Goal: Transaction & Acquisition: Subscribe to service/newsletter

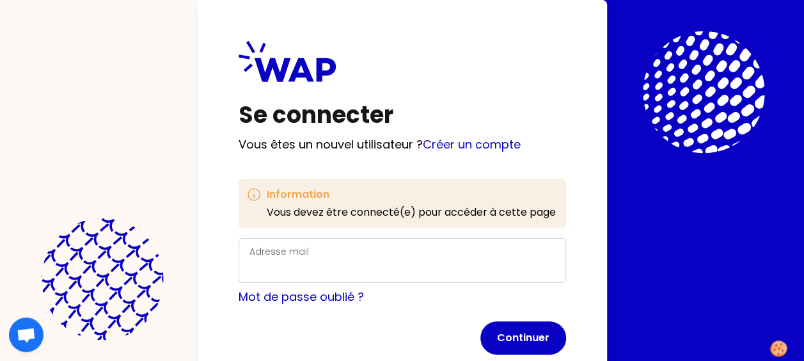
click at [288, 255] on label "Adresse mail" at bounding box center [278, 251] width 59 height 13
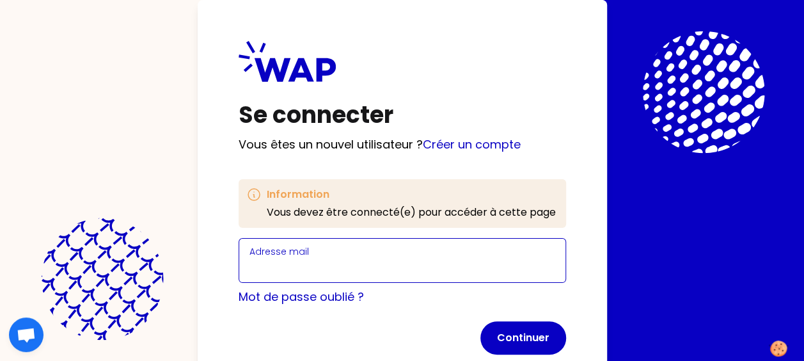
click at [288, 259] on input "Adresse mail" at bounding box center [402, 268] width 306 height 18
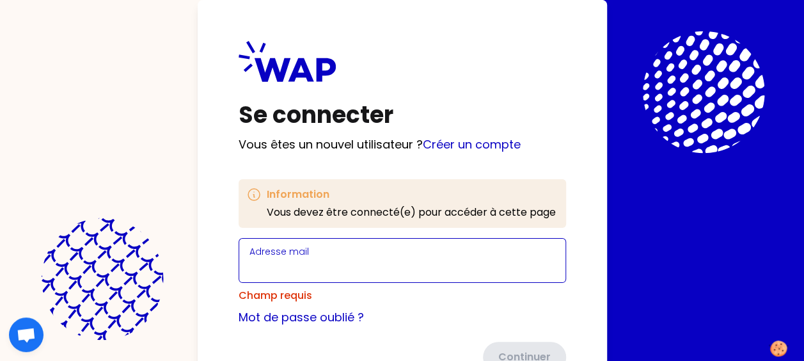
click at [347, 265] on input "Adresse mail" at bounding box center [402, 268] width 306 height 18
type input "[PERSON_NAME][EMAIL_ADDRESS][DOMAIN_NAME]"
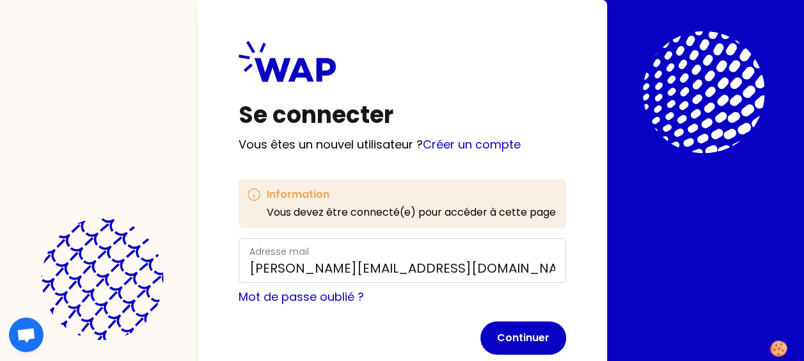
click at [393, 317] on form "Adresse mail [PERSON_NAME][EMAIL_ADDRESS][DOMAIN_NAME] Mot de passe oublié ? Co…" at bounding box center [402, 296] width 327 height 116
click at [477, 146] on link "Créer un compte" at bounding box center [472, 144] width 98 height 16
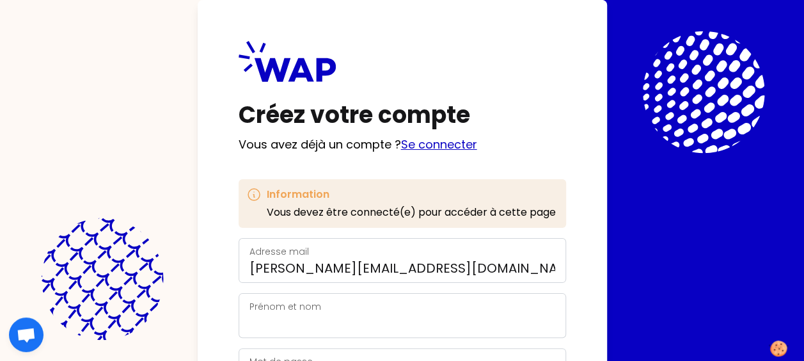
click at [440, 144] on link "Se connecter" at bounding box center [439, 144] width 76 height 16
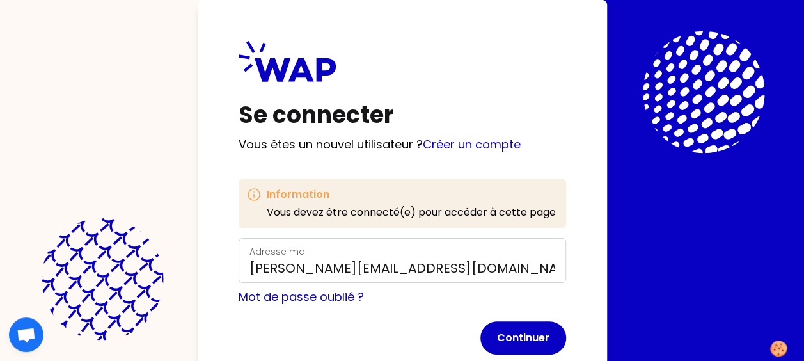
click at [373, 310] on form "Adresse mail [PERSON_NAME][EMAIL_ADDRESS][DOMAIN_NAME] Mot de passe oublié ? Co…" at bounding box center [402, 296] width 327 height 116
click at [517, 336] on button "Continuer" at bounding box center [523, 337] width 86 height 33
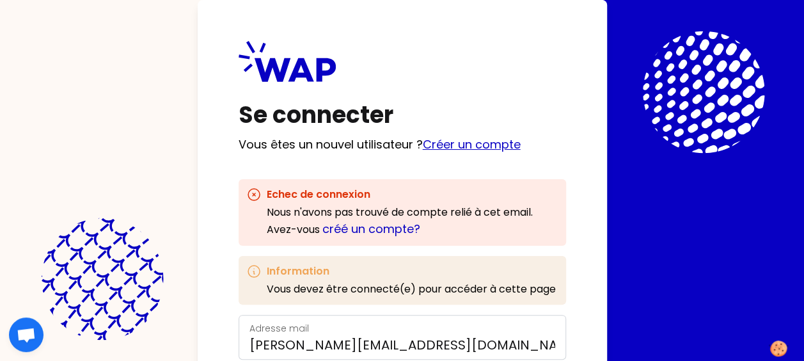
click at [482, 144] on link "Créer un compte" at bounding box center [472, 144] width 98 height 16
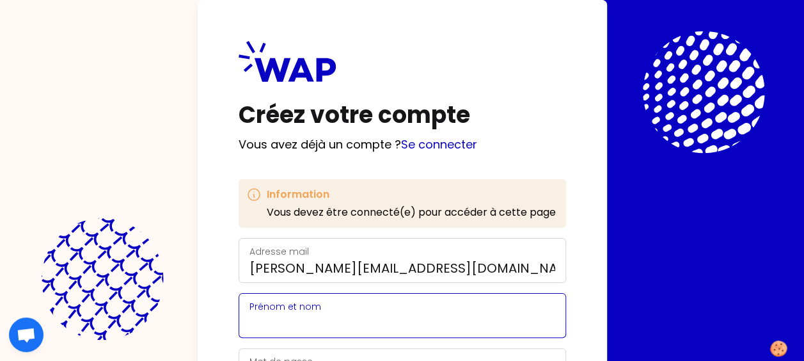
click at [339, 314] on input "Prénom et nom" at bounding box center [402, 323] width 306 height 18
click at [389, 324] on input "cathe" at bounding box center [402, 323] width 306 height 18
click at [365, 320] on input "cathe" at bounding box center [402, 323] width 306 height 18
drag, startPoint x: 352, startPoint y: 318, endPoint x: 315, endPoint y: 322, distance: 36.7
click at [315, 322] on input "[PERSON_NAME]" at bounding box center [402, 323] width 306 height 18
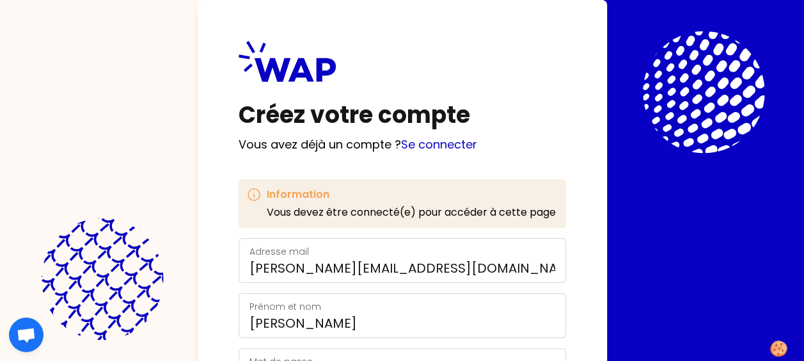
click at [525, 255] on div "Adresse mail catherine.velay@somfy.com" at bounding box center [402, 260] width 306 height 33
drag, startPoint x: 577, startPoint y: 308, endPoint x: 577, endPoint y: 327, distance: 19.2
click at [577, 327] on div "Créez votre compte Vous avez déjà un compte ? Se connecter Information Vous dev…" at bounding box center [402, 263] width 409 height 526
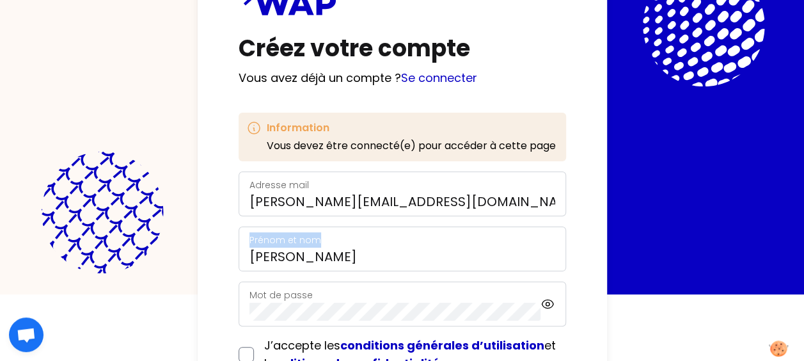
scroll to position [164, 0]
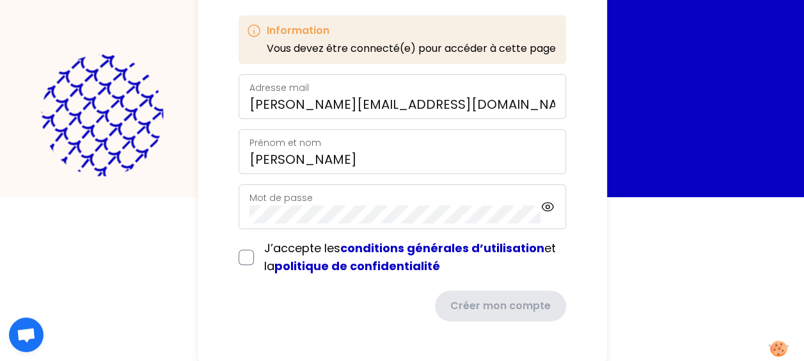
click at [290, 193] on label "Mot de passe" at bounding box center [280, 197] width 63 height 13
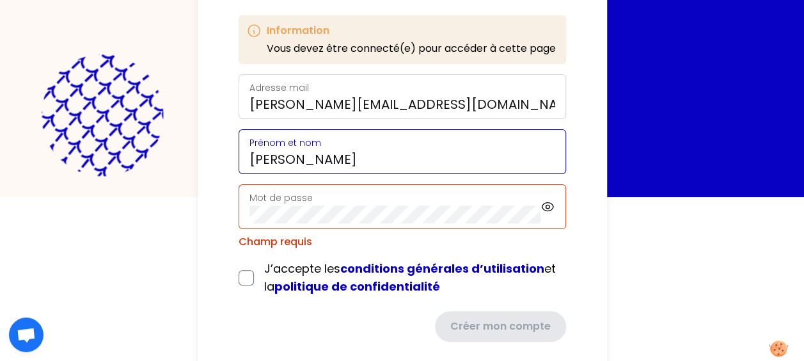
click at [335, 156] on input "Catherine" at bounding box center [402, 159] width 306 height 18
type input "Catherine Velay"
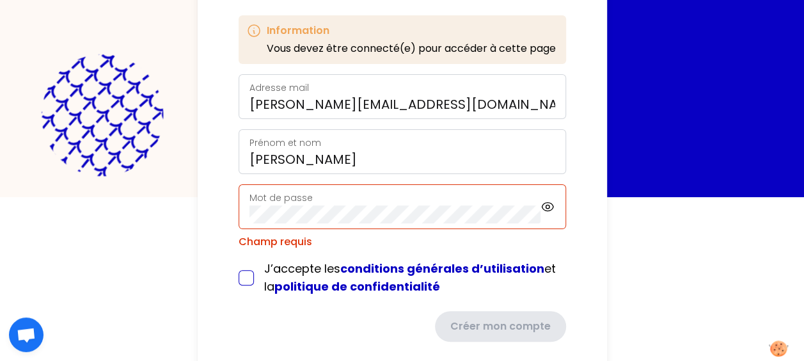
click at [244, 280] on input "checkbox" at bounding box center [246, 277] width 15 height 15
checkbox input "true"
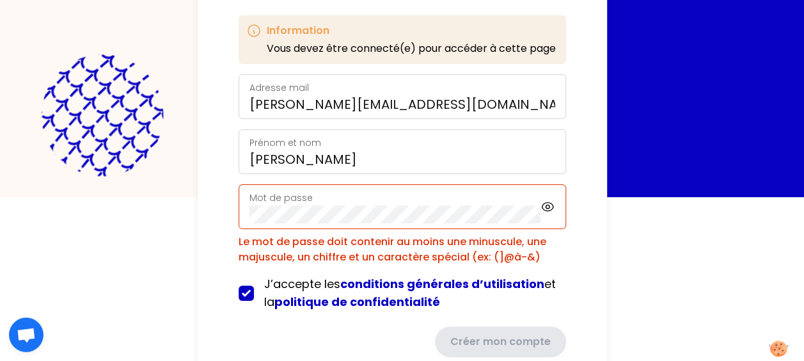
click at [239, 317] on form "Adresse mail catherine.velay@somfy.com Prénom et nom Catherine Velay Mot de pas…" at bounding box center [402, 215] width 327 height 283
click at [331, 245] on div "Le mot de passe doit contenir au moins une minuscule, une majuscule, un chiffre…" at bounding box center [402, 249] width 327 height 31
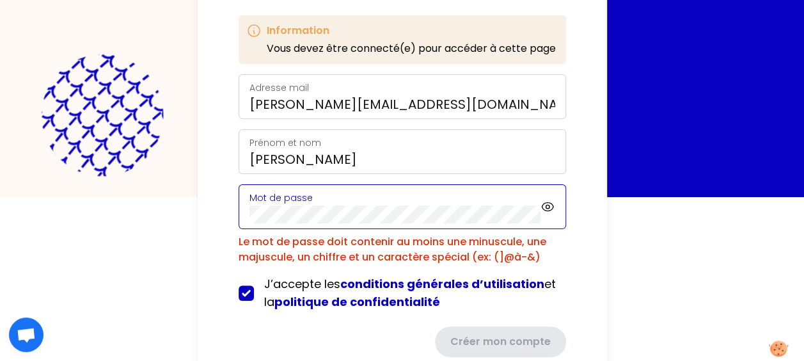
click at [242, 213] on div "Mot de passe" at bounding box center [402, 206] width 327 height 45
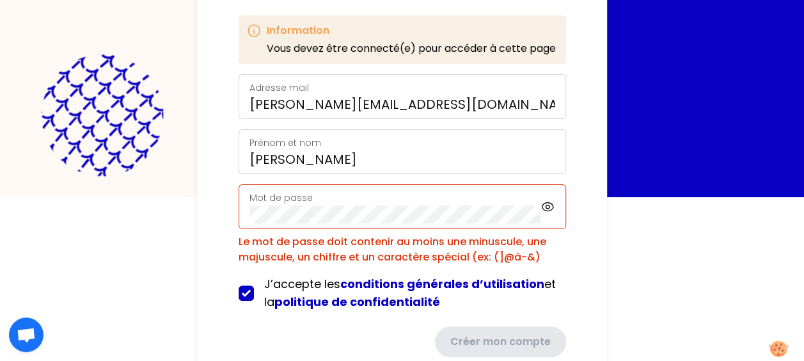
click at [272, 326] on div "Créer mon compte" at bounding box center [402, 341] width 327 height 31
click at [353, 203] on div "Mot de passe" at bounding box center [395, 206] width 292 height 33
click at [545, 207] on icon at bounding box center [547, 206] width 14 height 15
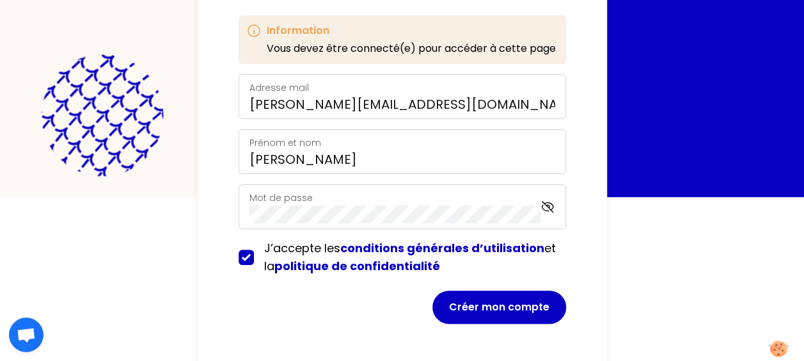
click at [679, 197] on html "Créez votre compte Vous avez déjà un compte ? Se connecter Information Vous dev…" at bounding box center [402, 16] width 804 height 361
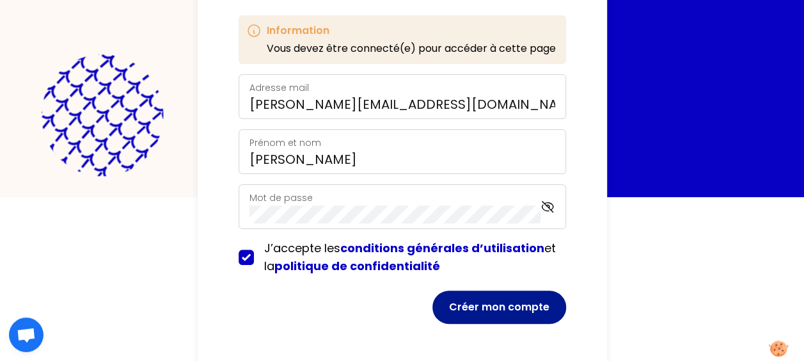
click at [485, 307] on button "Créer mon compte" at bounding box center [499, 306] width 134 height 33
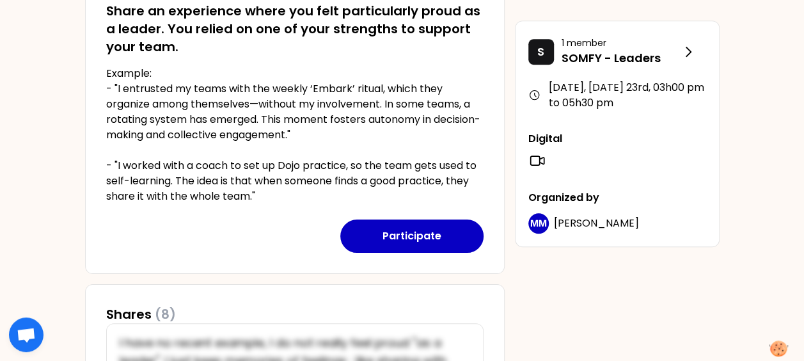
scroll to position [292, 0]
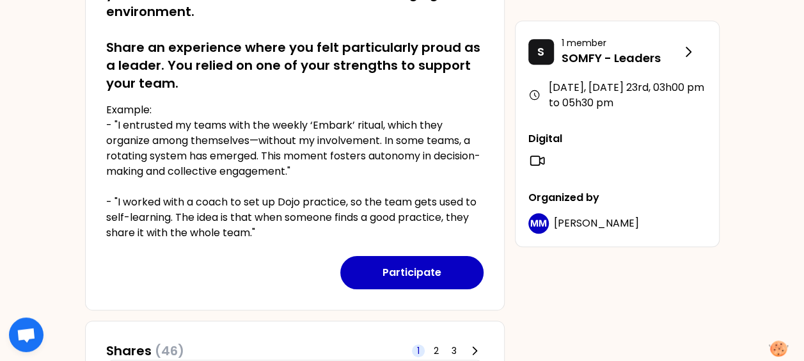
click at [279, 280] on div "Participate" at bounding box center [294, 264] width 377 height 49
